Goal: Transaction & Acquisition: Purchase product/service

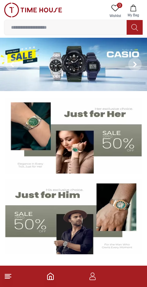
click at [32, 224] on img at bounding box center [73, 217] width 136 height 76
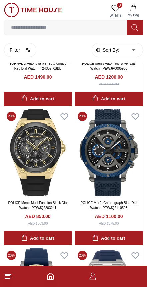
scroll to position [1078, 0]
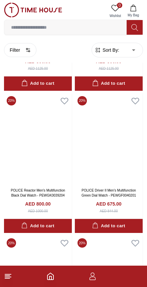
scroll to position [2218, 0]
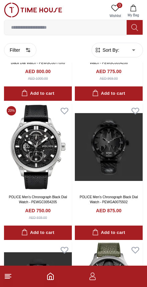
scroll to position [2614, 0]
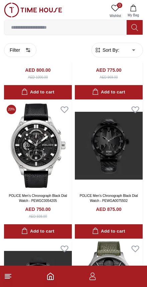
click at [23, 150] on img at bounding box center [38, 145] width 68 height 87
click at [32, 145] on img at bounding box center [38, 145] width 68 height 87
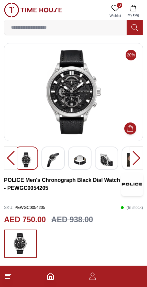
click at [34, 111] on img at bounding box center [73, 92] width 127 height 87
click at [66, 115] on img at bounding box center [73, 92] width 127 height 87
click at [102, 85] on img at bounding box center [73, 92] width 127 height 87
click at [84, 98] on img at bounding box center [73, 92] width 127 height 87
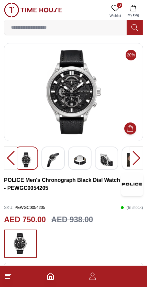
click at [57, 160] on img at bounding box center [53, 159] width 12 height 15
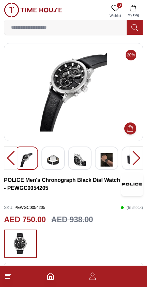
click at [26, 161] on img at bounding box center [26, 159] width 12 height 15
click at [24, 159] on img at bounding box center [26, 159] width 12 height 15
click at [59, 162] on img at bounding box center [53, 159] width 12 height 15
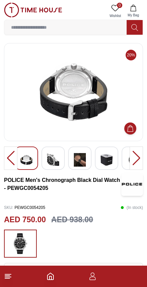
click at [52, 158] on img at bounding box center [53, 159] width 12 height 15
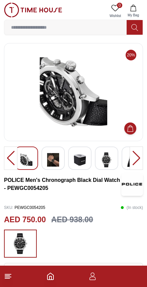
click at [52, 159] on img at bounding box center [53, 159] width 12 height 15
